Goal: Find specific page/section: Locate a particular part of the current website

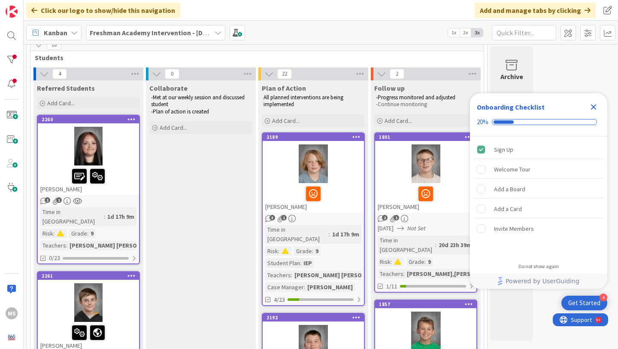
scroll to position [42, 0]
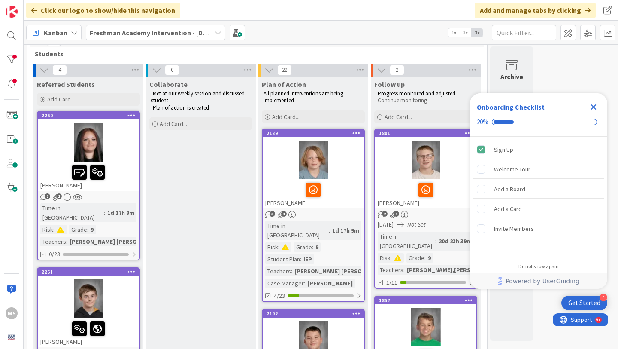
click at [594, 109] on icon "Close Checklist" at bounding box center [594, 107] width 10 height 10
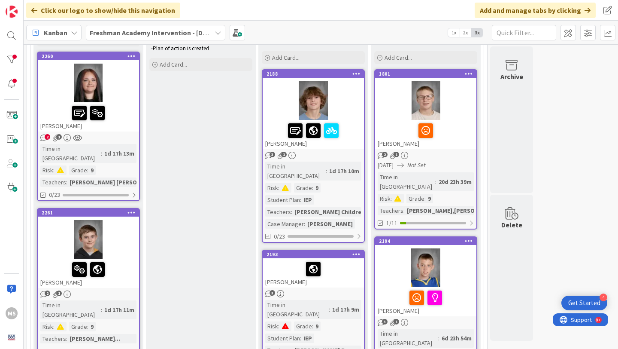
scroll to position [101, 0]
click at [344, 207] on div "[PERSON_NAME] Childre..." at bounding box center [330, 211] width 76 height 9
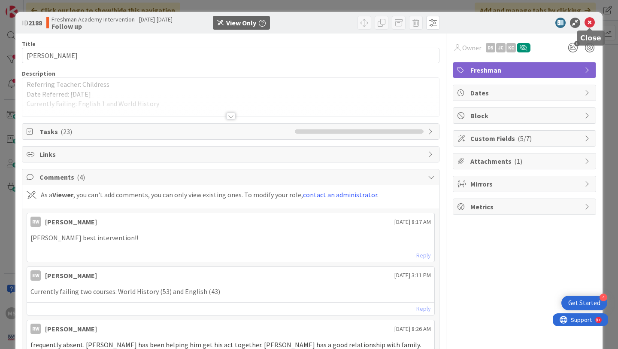
click at [587, 25] on icon at bounding box center [590, 23] width 10 height 10
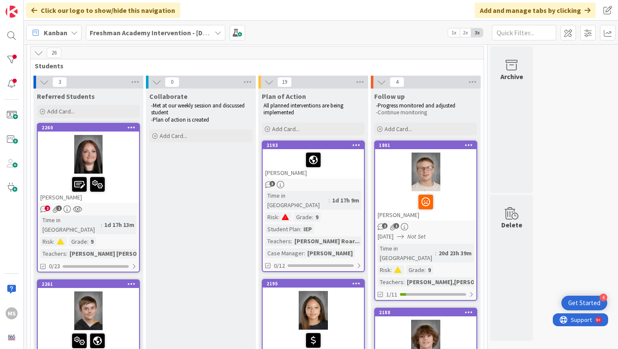
scroll to position [28, 0]
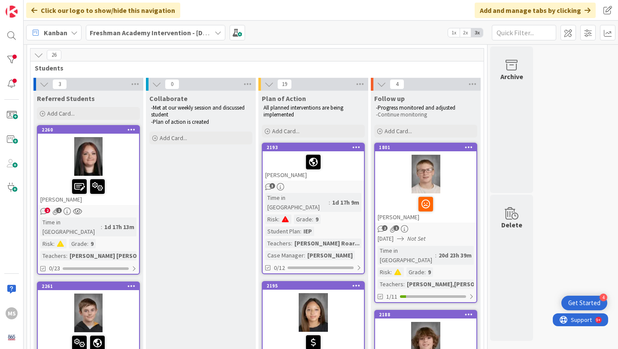
click at [332, 176] on div "[PERSON_NAME]" at bounding box center [313, 165] width 101 height 29
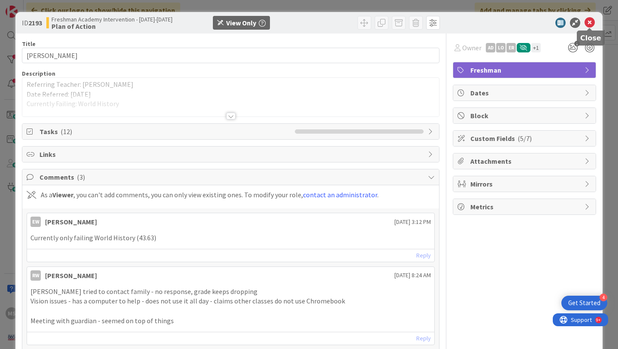
click at [587, 23] on icon at bounding box center [590, 23] width 10 height 10
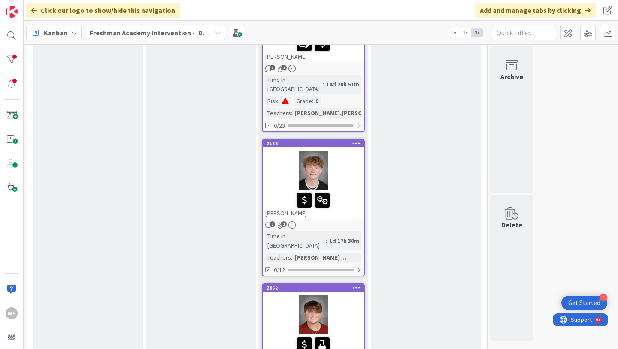
scroll to position [2343, 0]
